Goal: Task Accomplishment & Management: Manage account settings

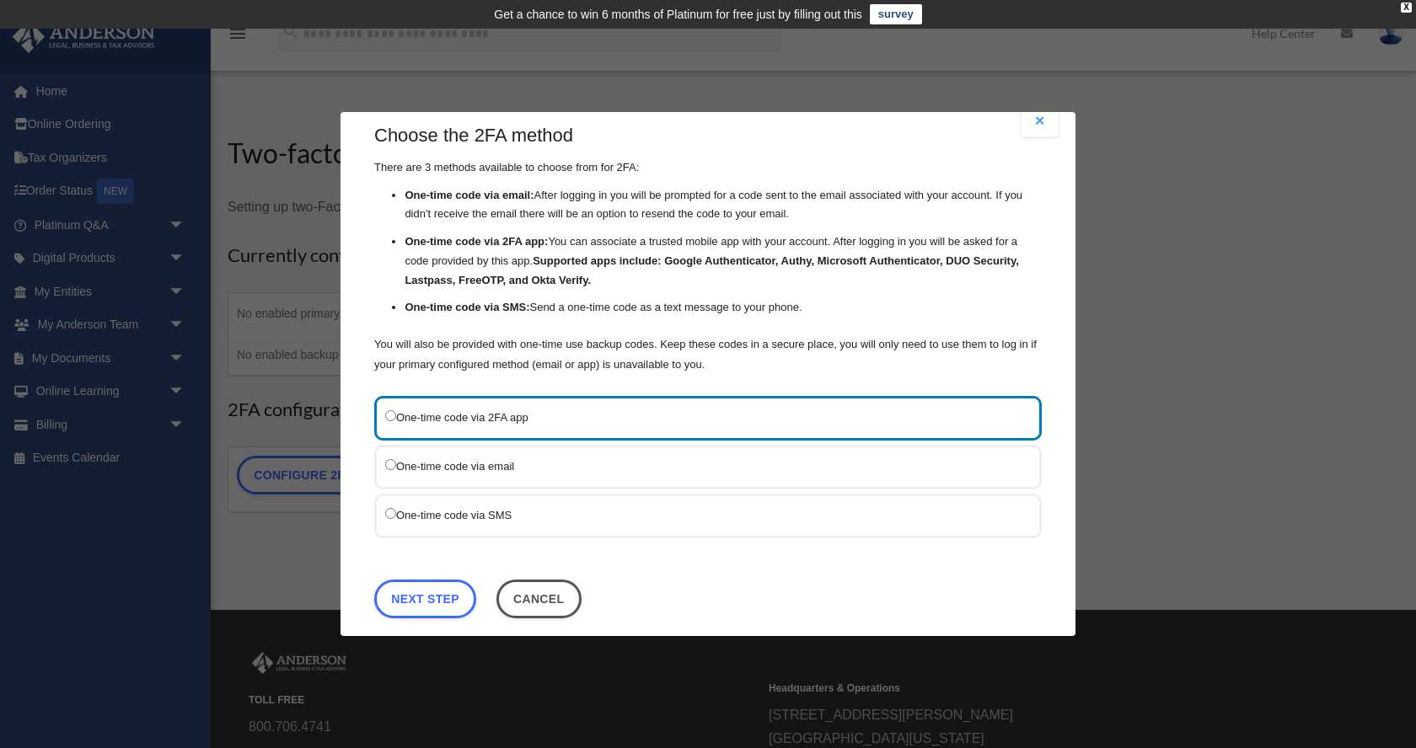
scroll to position [39, 0]
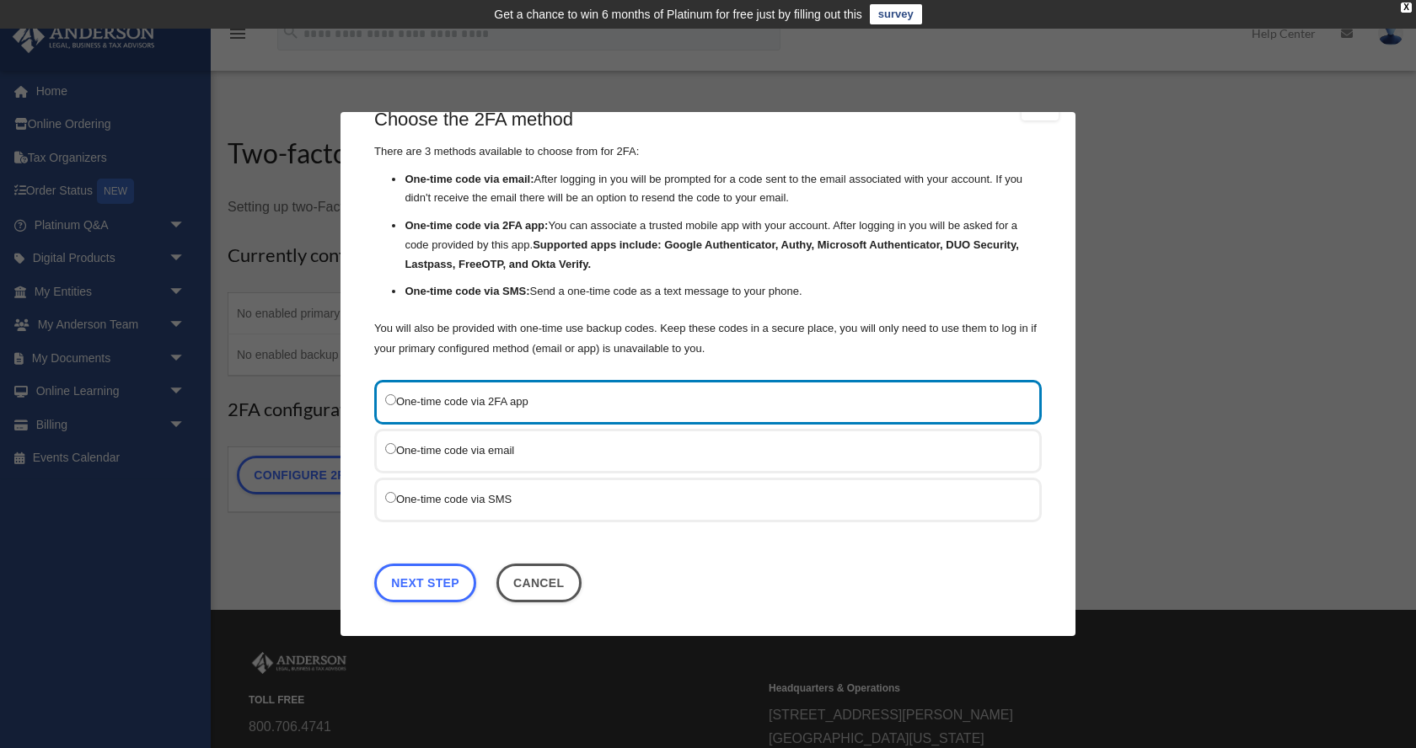
click at [529, 489] on label "One-time code via SMS" at bounding box center [699, 499] width 629 height 21
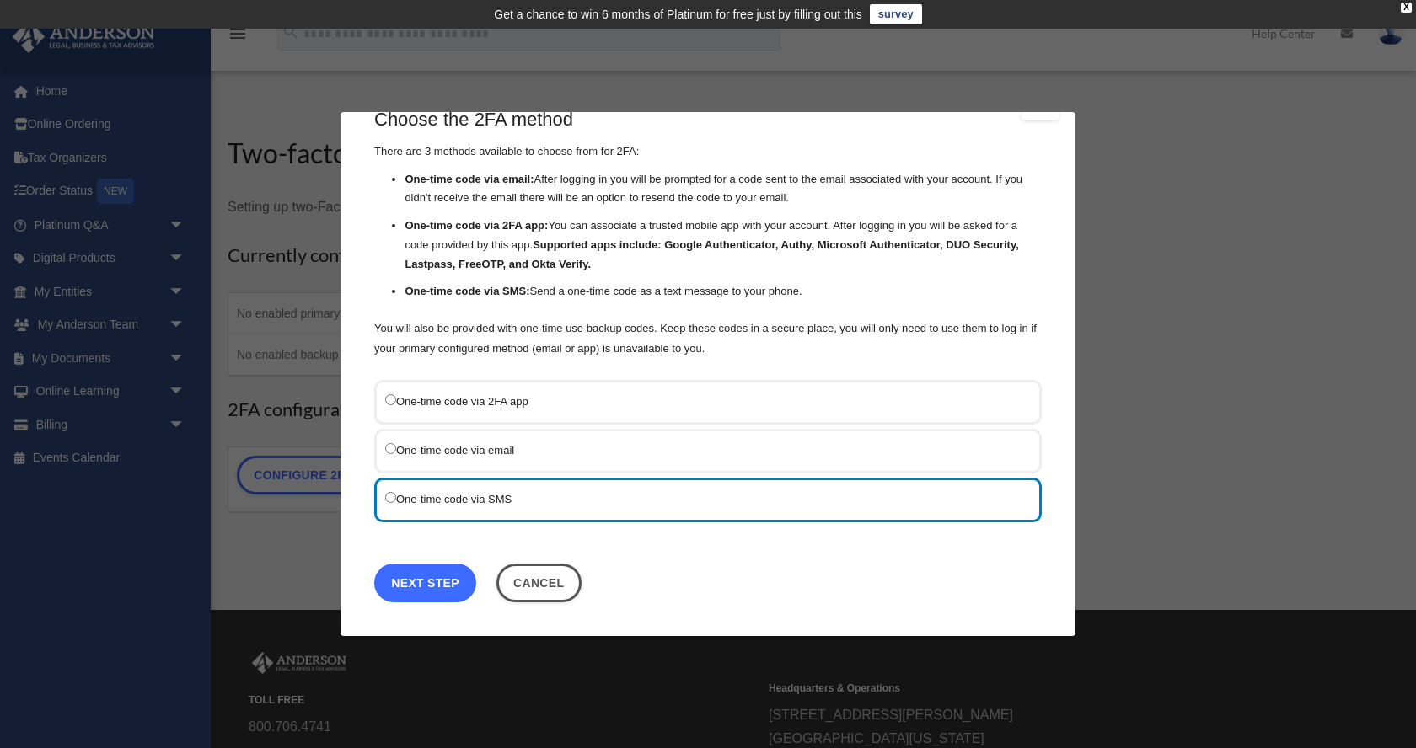
click at [439, 574] on link "Next Step" at bounding box center [425, 583] width 102 height 39
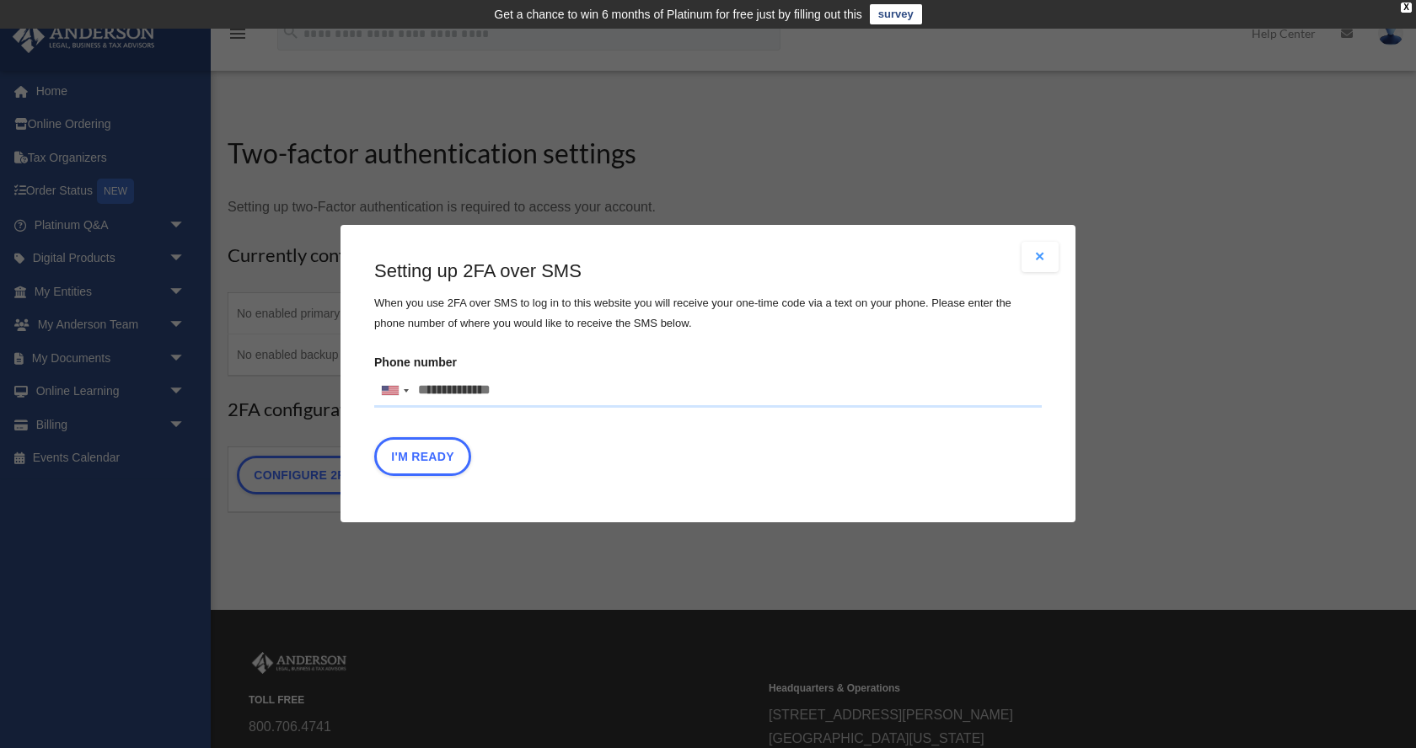
click at [512, 391] on input "Phone number United States +1 United Kingdom +44 Afghanistan (‫افغانستان‬‎) +93…" at bounding box center [707, 391] width 667 height 34
type input "**********"
click at [437, 464] on button "I'm Ready" at bounding box center [422, 457] width 97 height 39
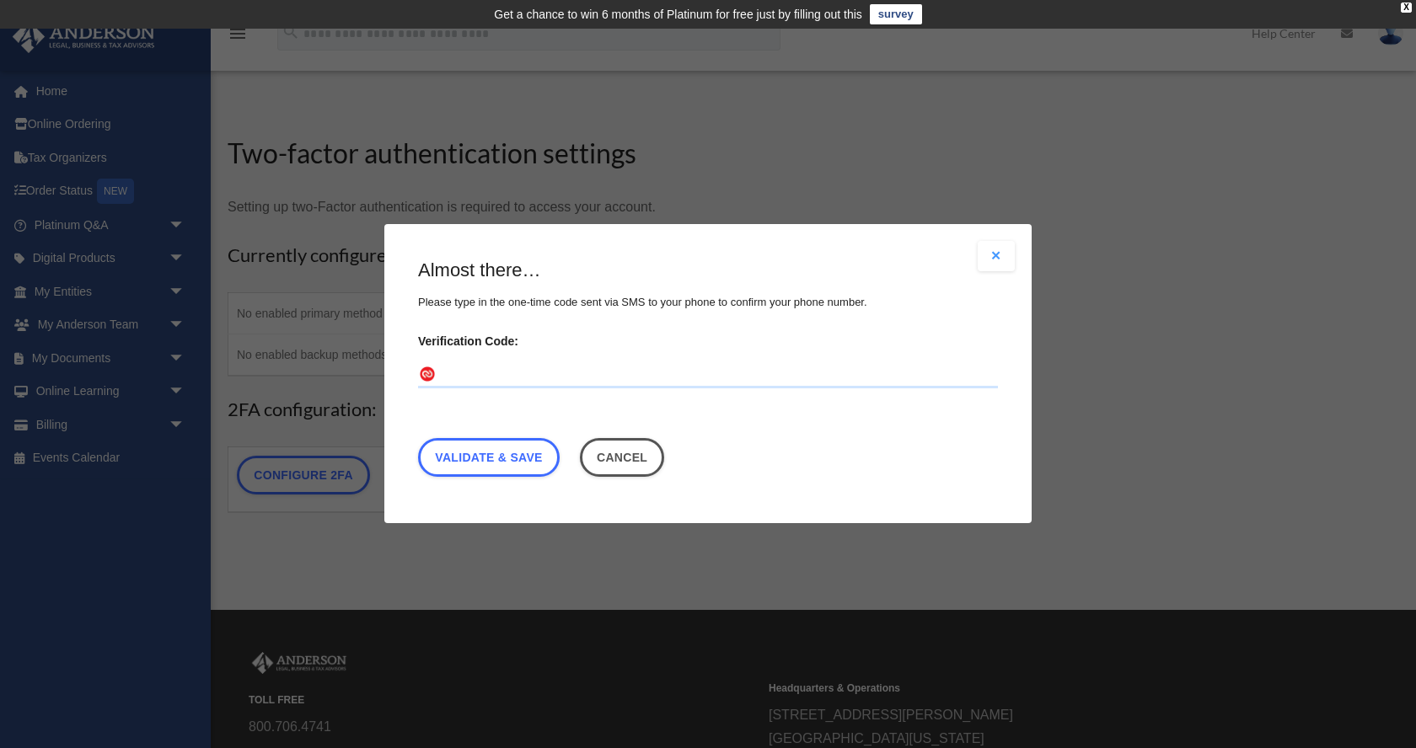
click at [474, 373] on input "Verification Code:" at bounding box center [708, 375] width 580 height 27
type input "******"
click at [517, 454] on link "Validate & Save" at bounding box center [489, 458] width 142 height 39
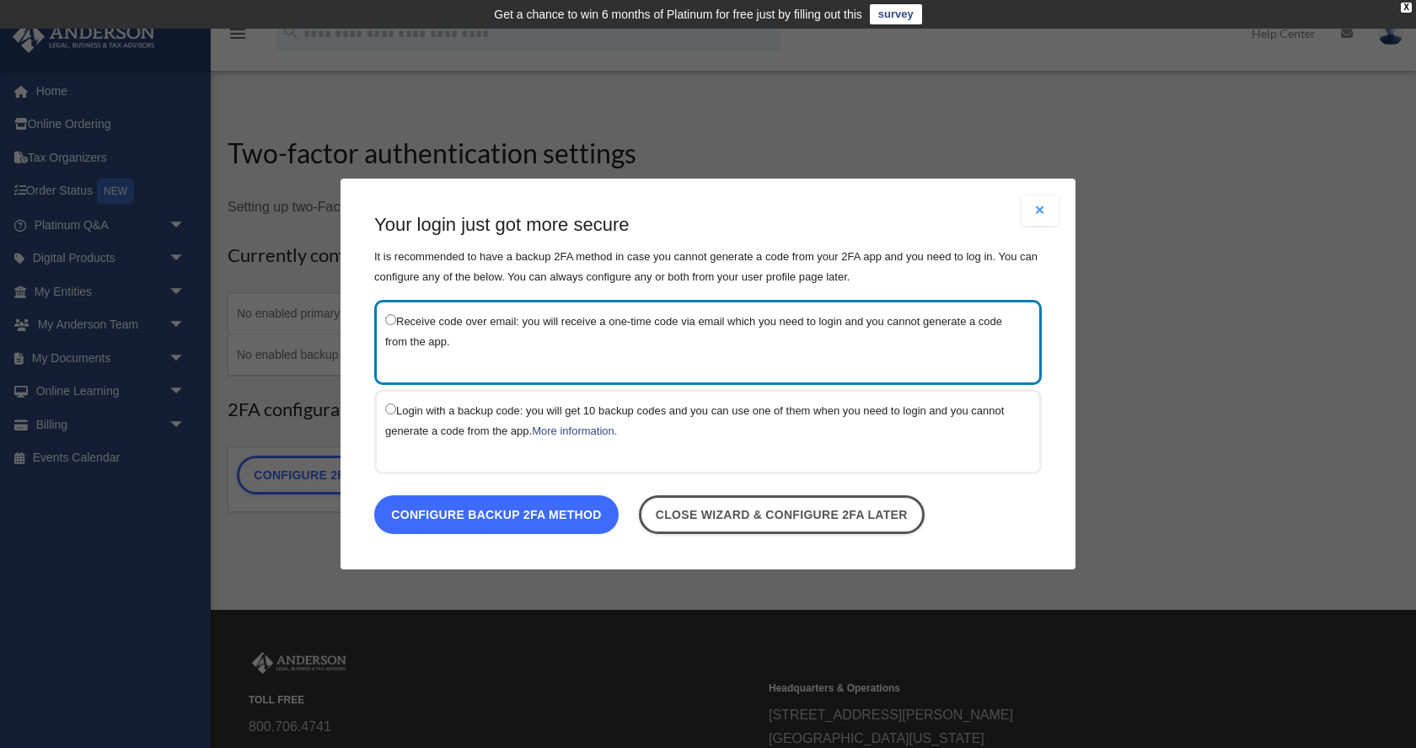
click at [565, 523] on link "Configure backup 2FA method" at bounding box center [496, 515] width 244 height 39
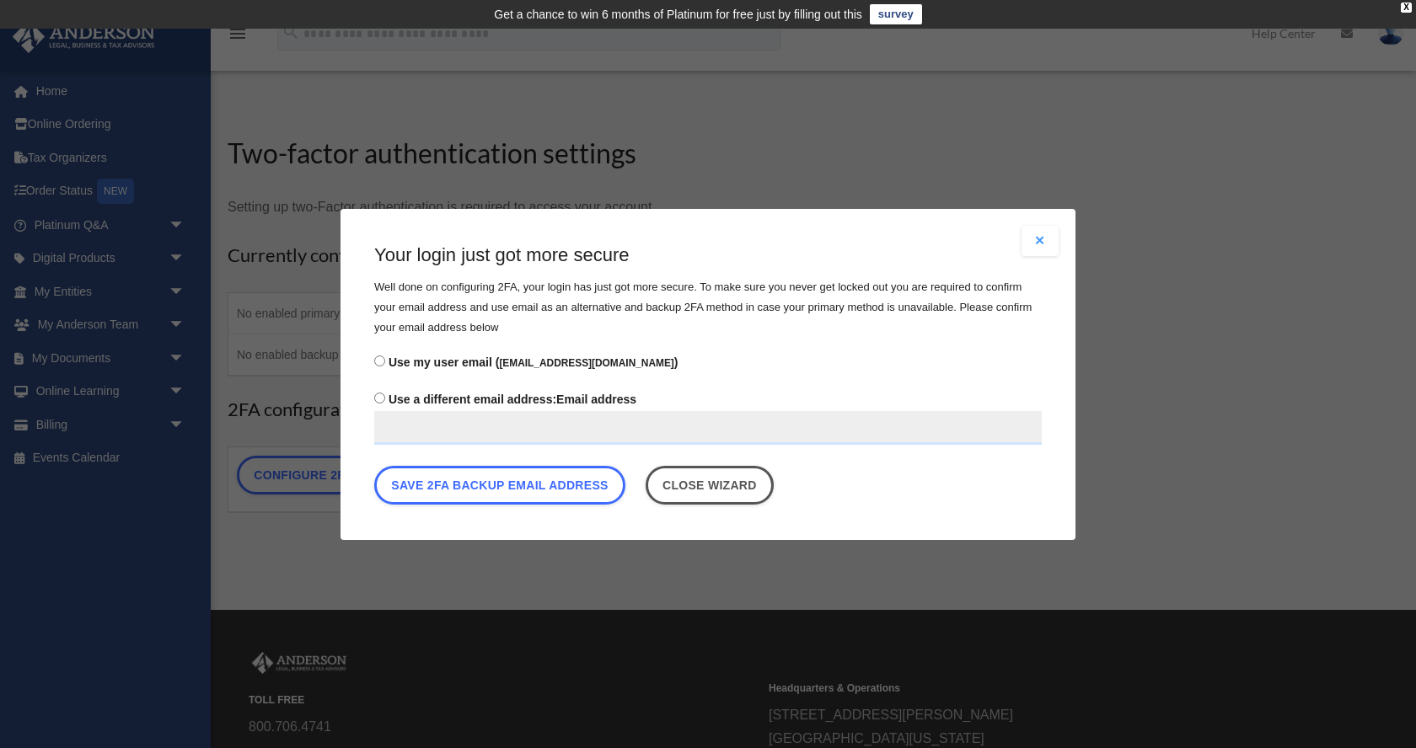
click at [394, 421] on input "Use a different email address: Email address" at bounding box center [707, 427] width 667 height 34
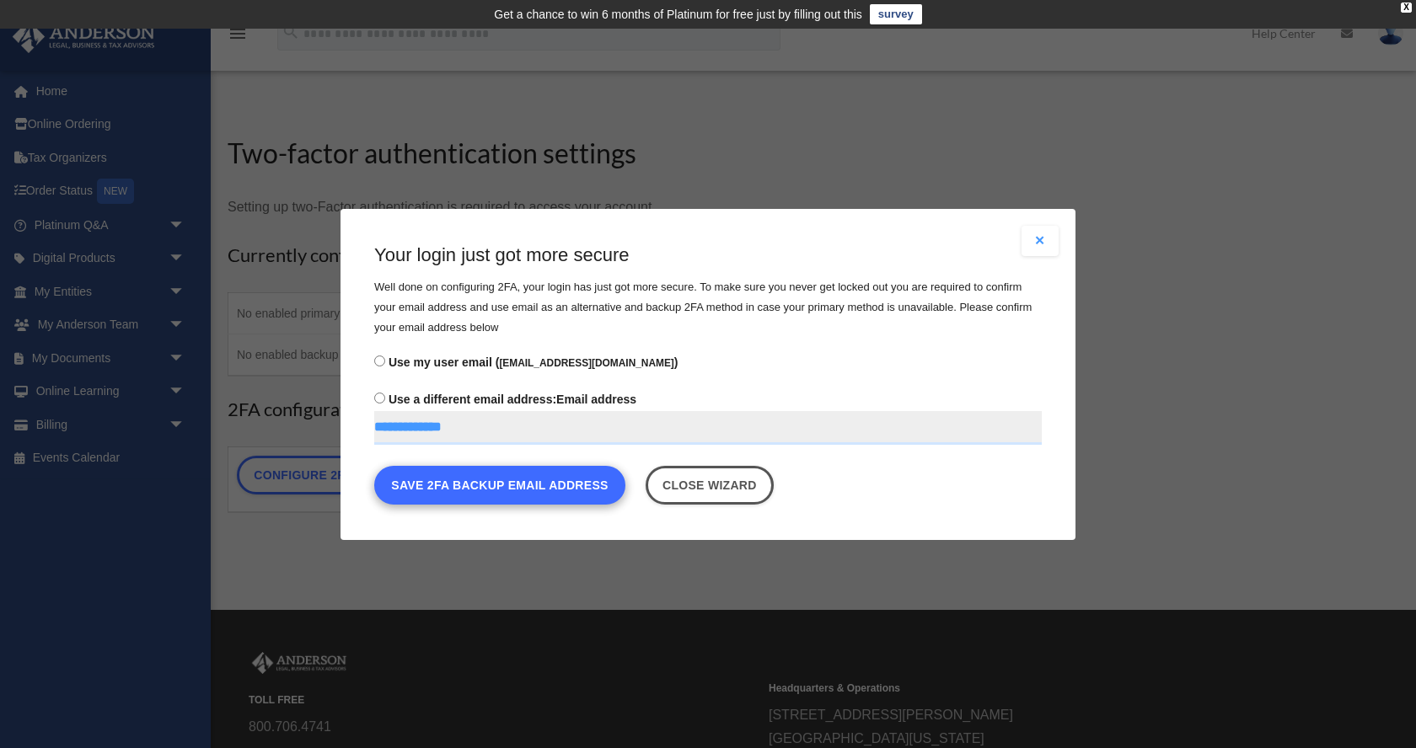
type input "**********"
click at [558, 491] on button "Save 2FA backup email address" at bounding box center [499, 484] width 251 height 39
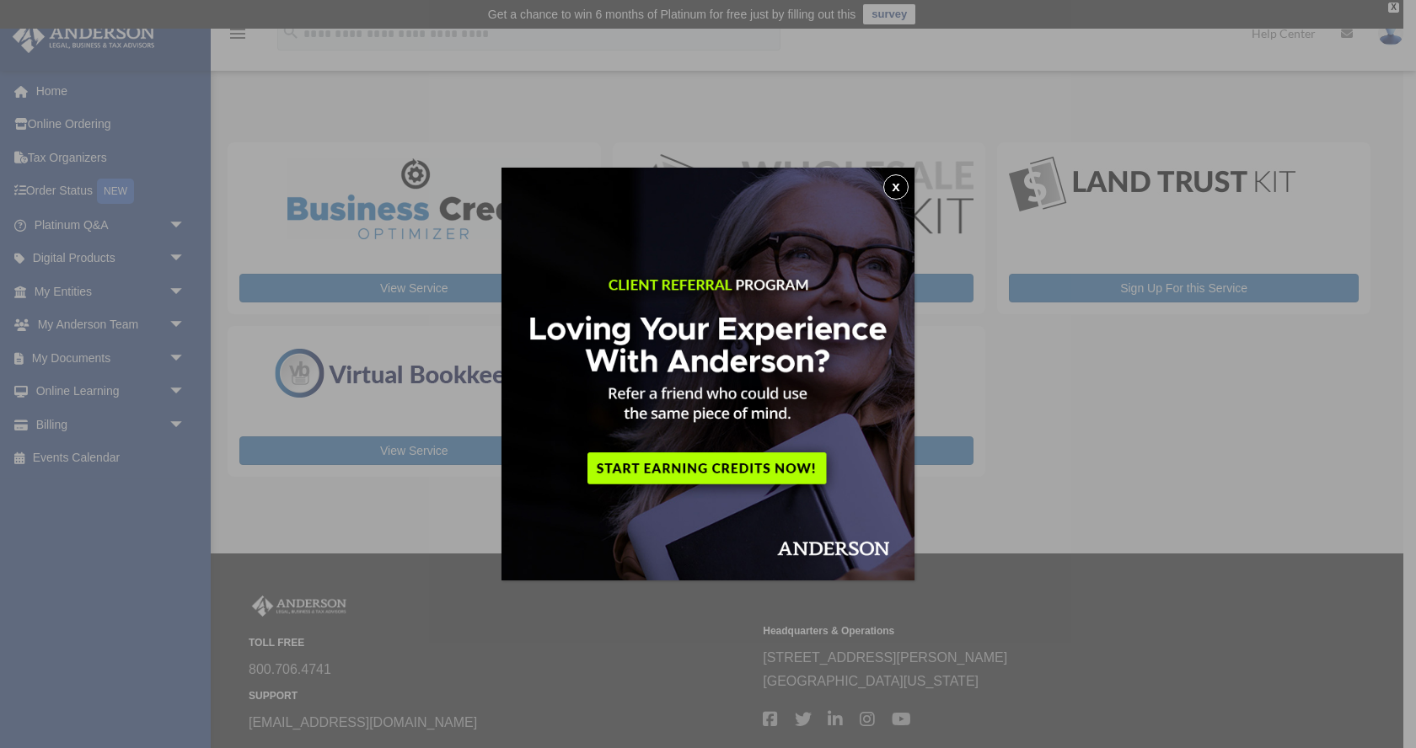
click at [897, 180] on button "x" at bounding box center [895, 186] width 25 height 25
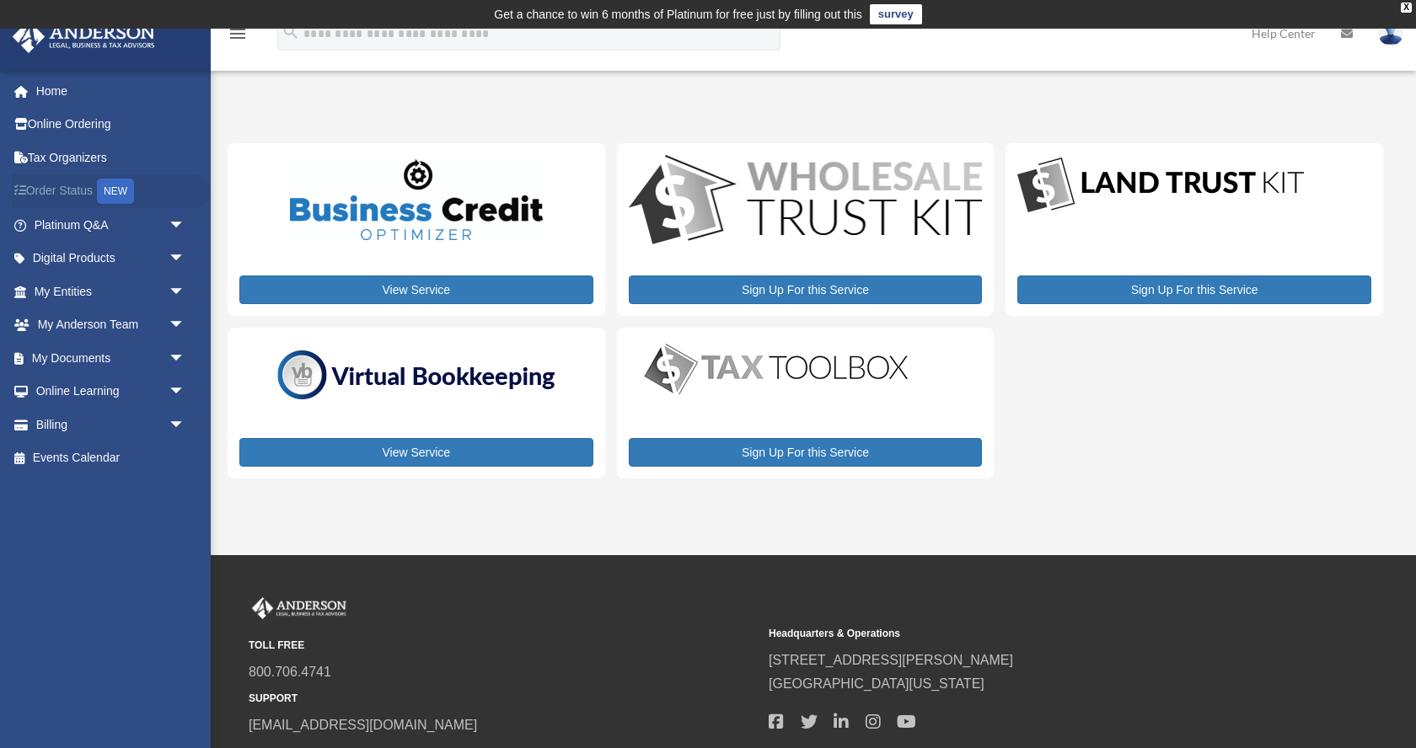
click at [77, 185] on link "Order Status NEW" at bounding box center [111, 191] width 199 height 35
click at [76, 197] on link "Order Status NEW" at bounding box center [111, 191] width 199 height 35
click at [137, 325] on link "My Anderson Team arrow_drop_down" at bounding box center [111, 325] width 199 height 34
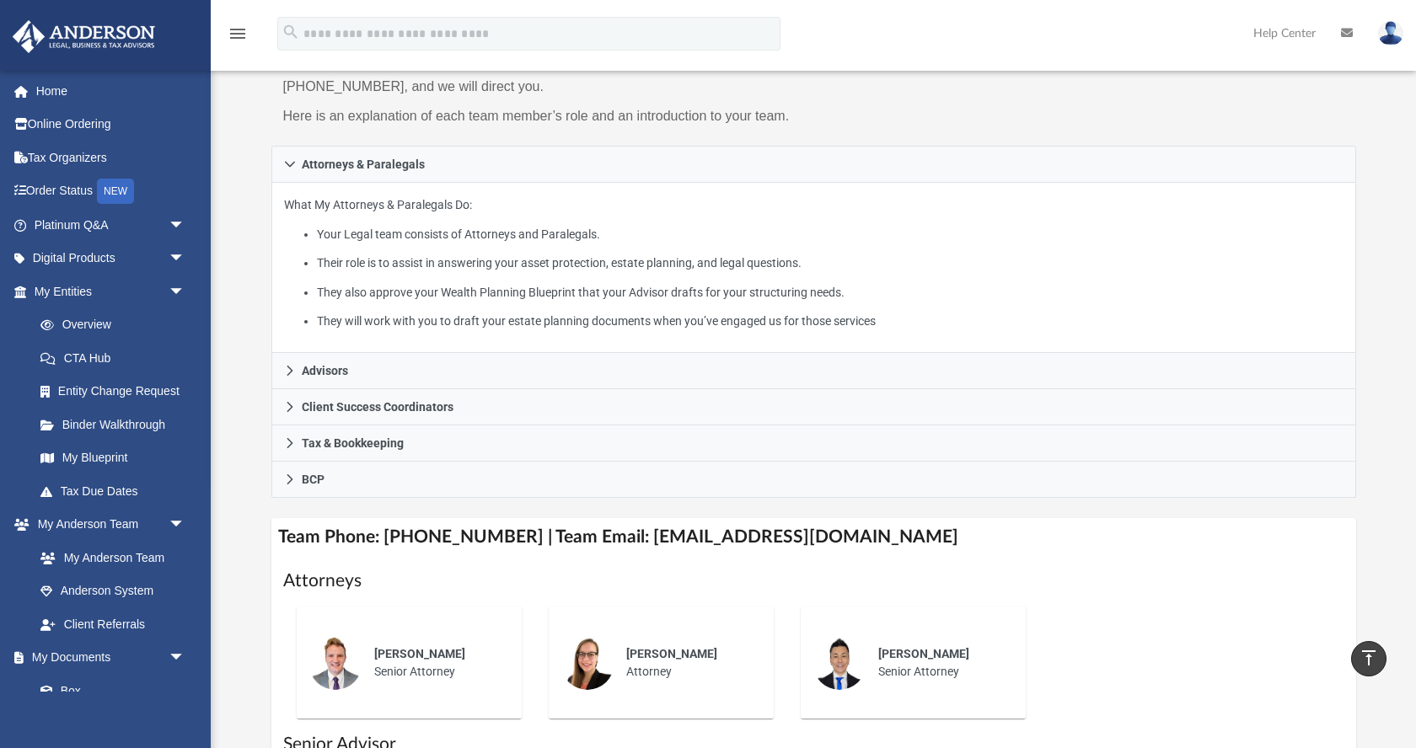
scroll to position [197, 0]
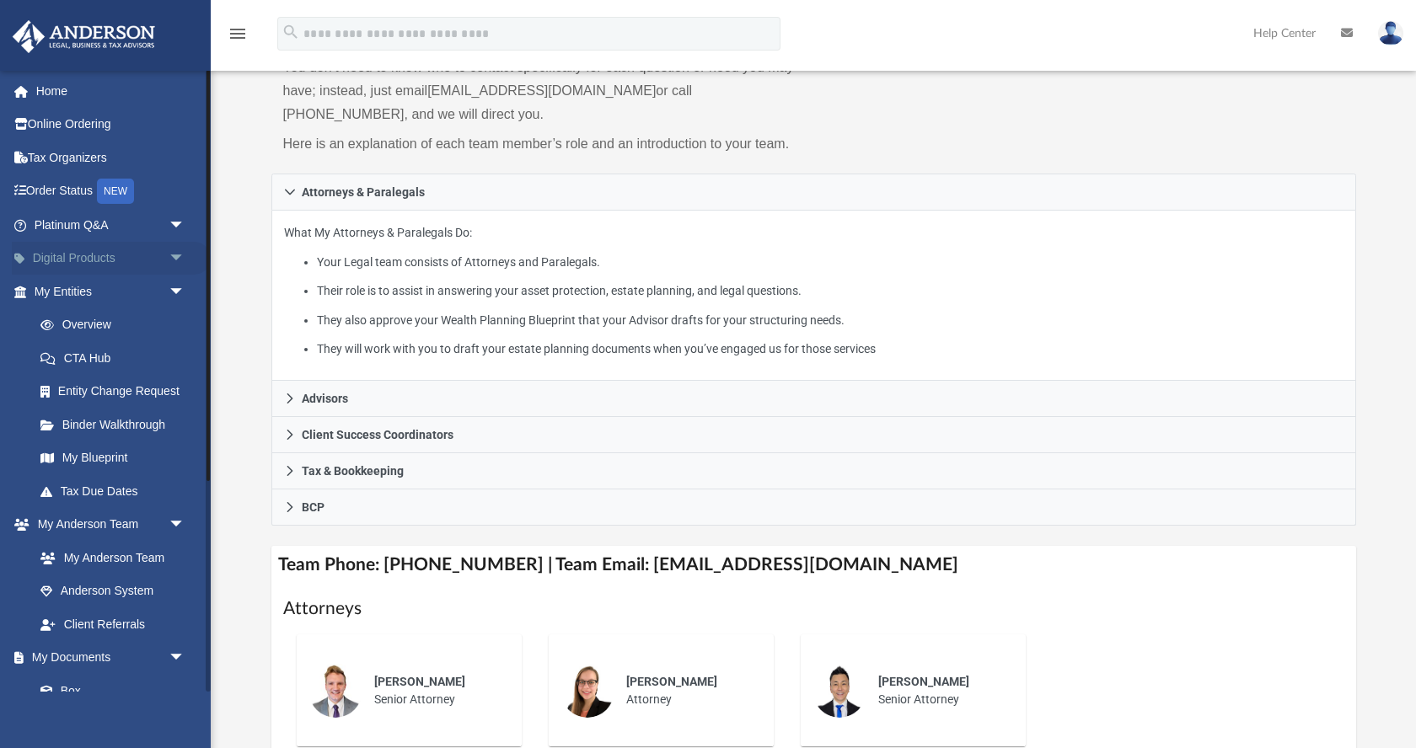
click at [171, 260] on span "arrow_drop_down" at bounding box center [186, 259] width 34 height 35
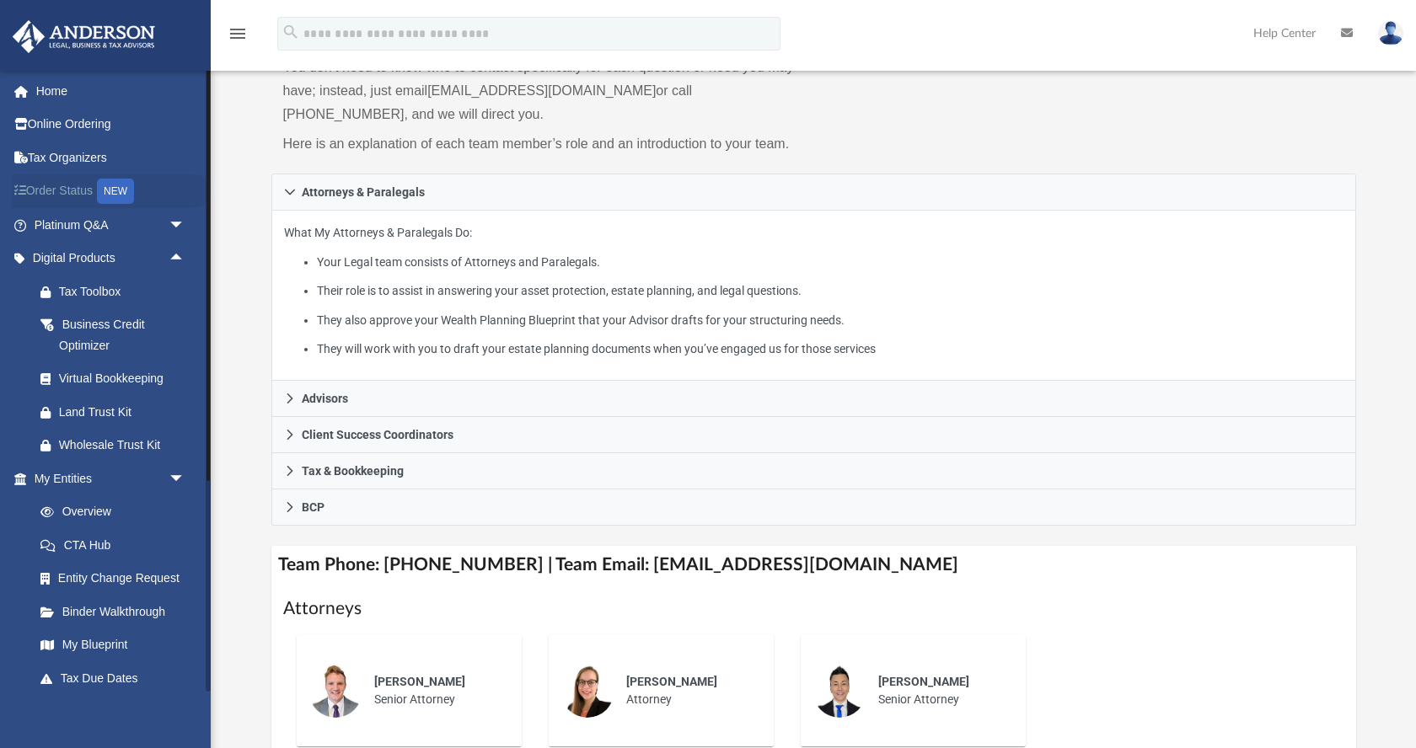
click at [101, 192] on link "Order Status NEW" at bounding box center [111, 191] width 199 height 35
